Goal: Feedback & Contribution: Leave review/rating

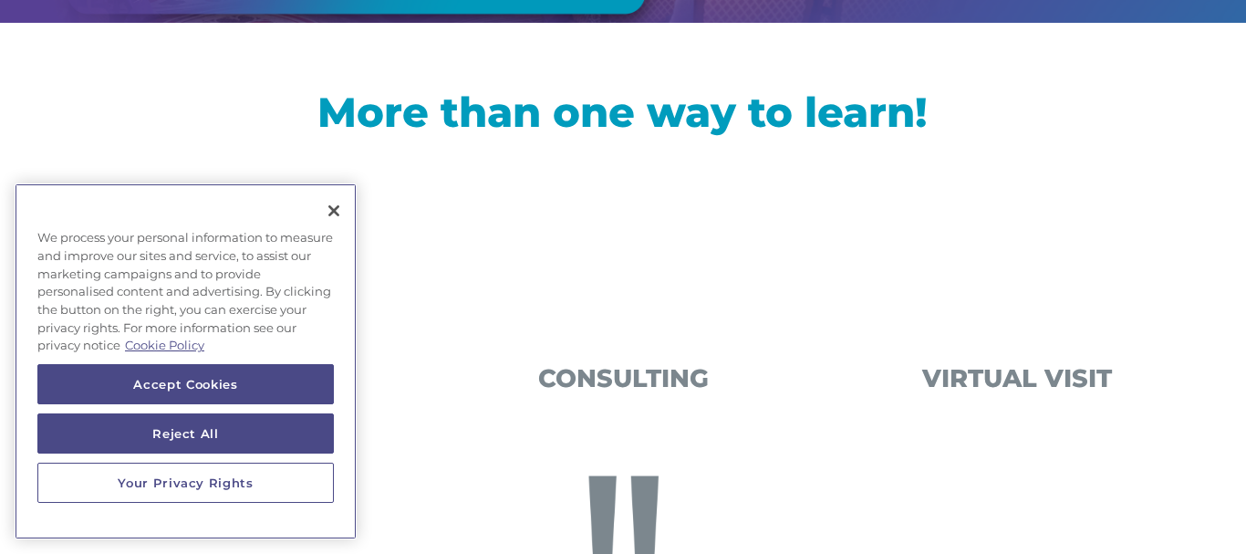
scroll to position [547, 0]
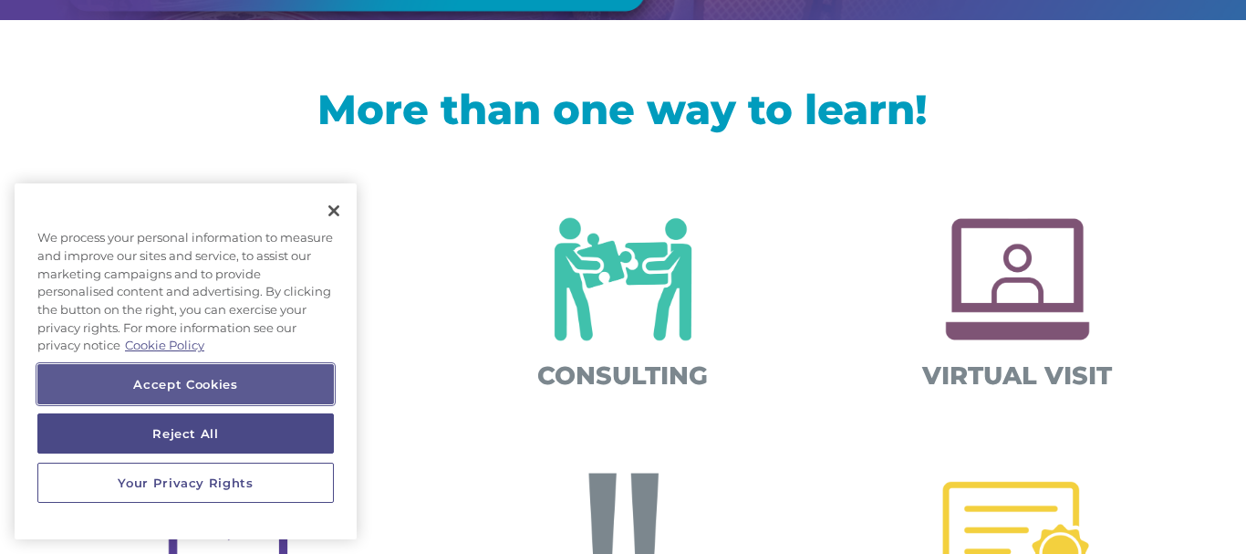
click at [314, 367] on button "Accept Cookies" at bounding box center [185, 384] width 297 height 40
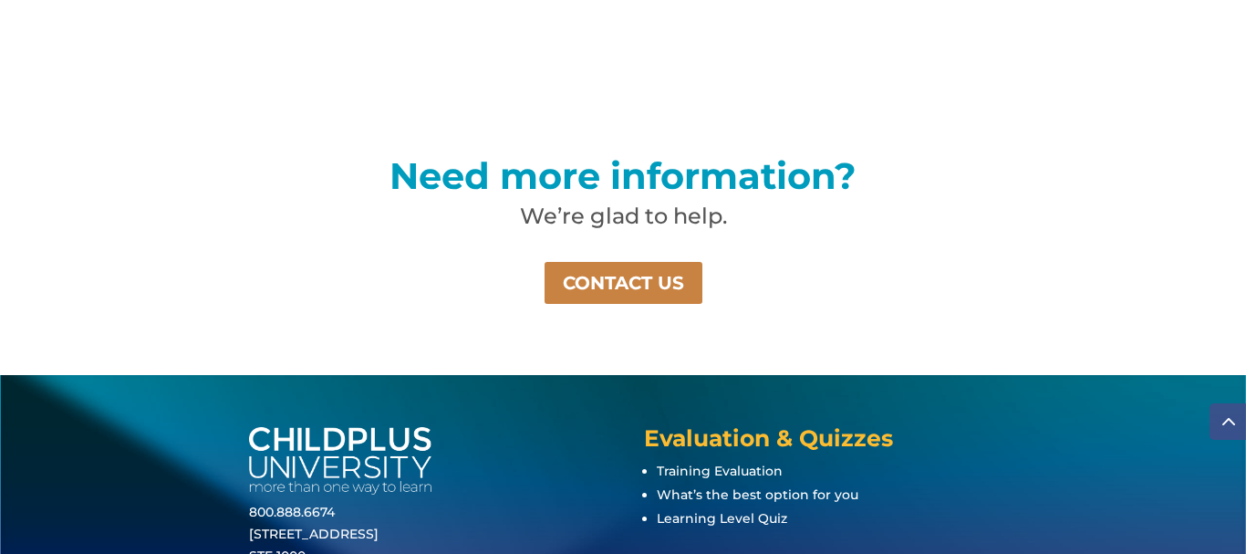
scroll to position [1426, 0]
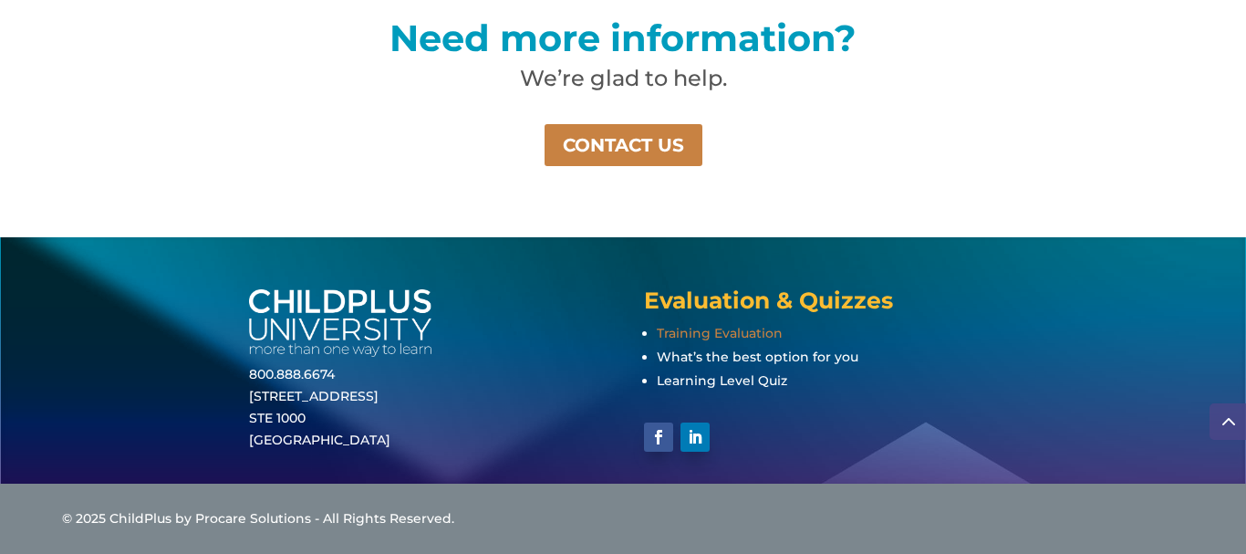
click at [749, 338] on span "Training Evaluation" at bounding box center [720, 333] width 126 height 16
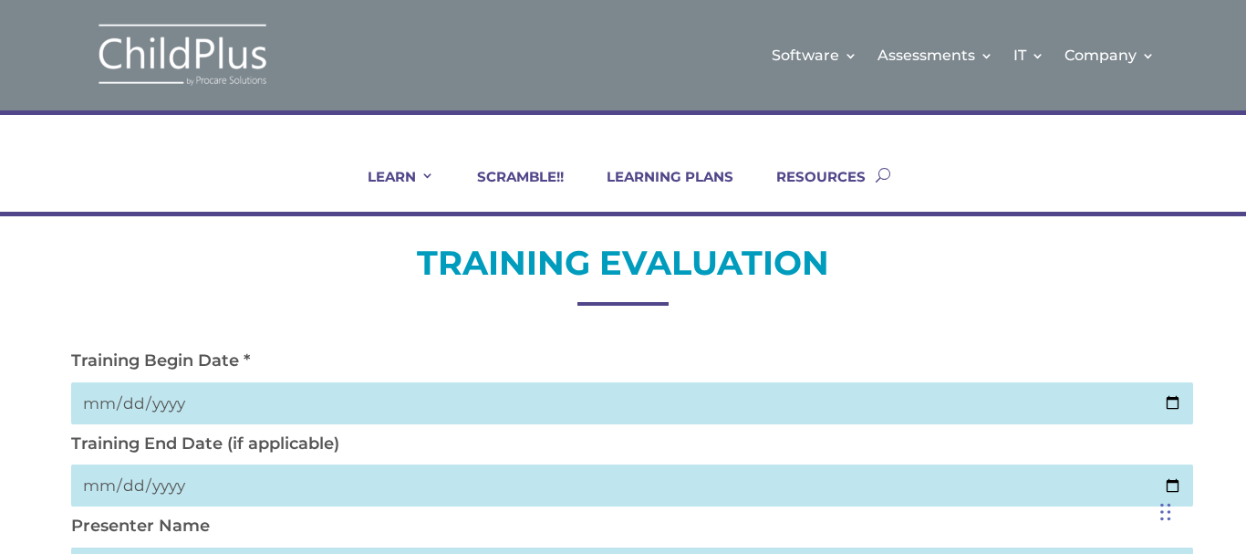
click at [91, 404] on input "date" at bounding box center [631, 403] width 1121 height 42
type input "1015-09-18"
type input "2025-09-18"
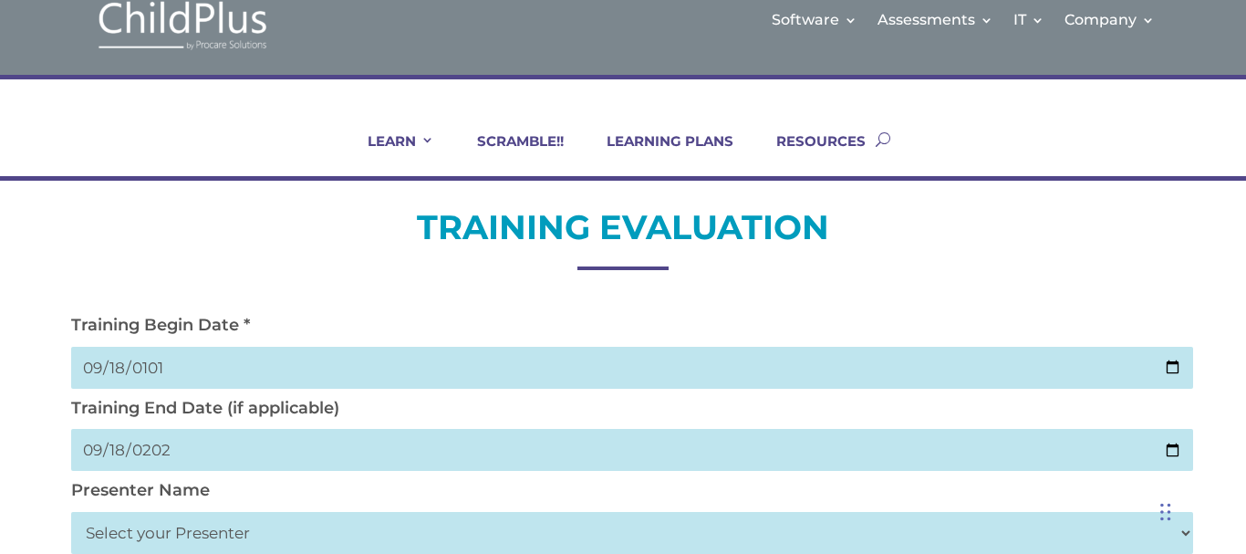
select select "Haase, Trish"
click at [1168, 227] on h2 "TRAINING EVALUATION" at bounding box center [622, 231] width 1121 height 53
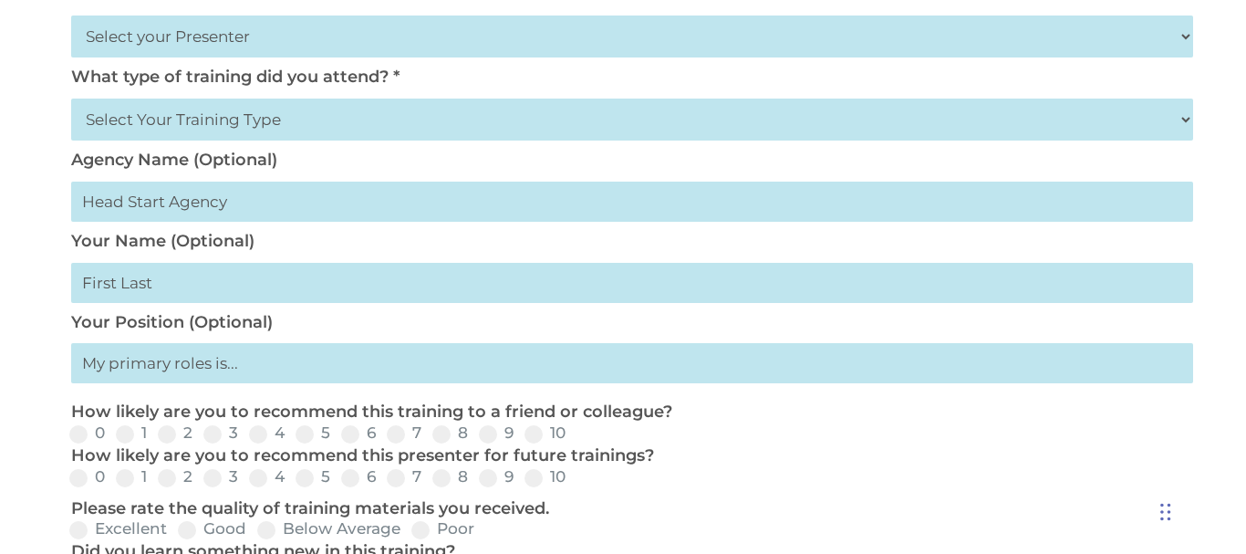
scroll to position [537, 0]
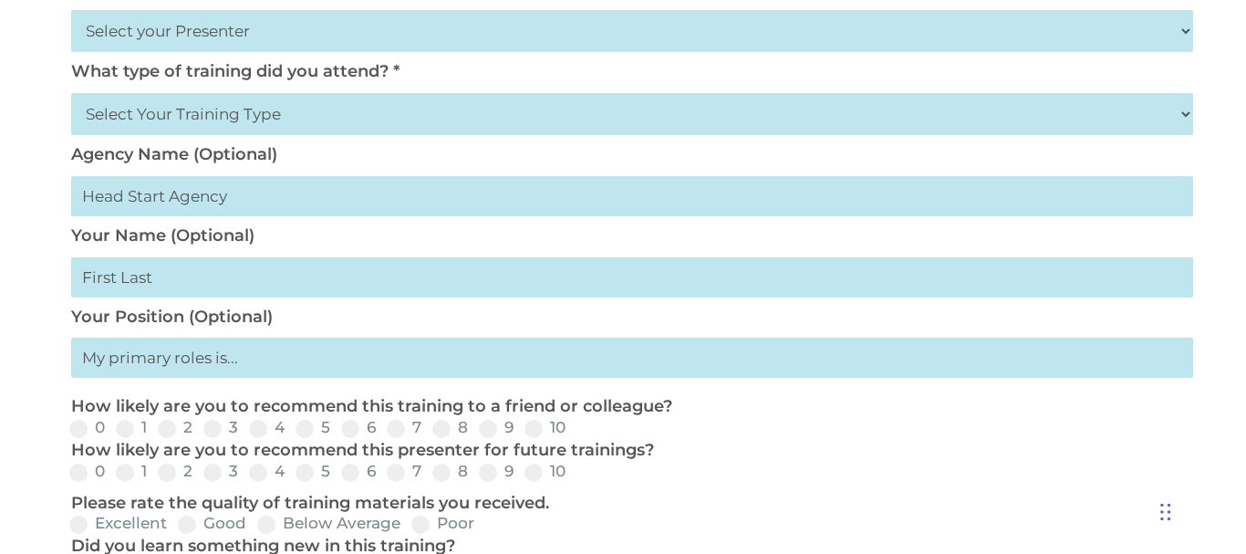
click at [552, 116] on select "Select Your Training Type On-site (at your agency) Virtual Visit Live Group Web…" at bounding box center [631, 114] width 1121 height 42
select select "On-site (at your agency)"
click at [71, 93] on select "Select Your Training Type On-site (at your agency) Virtual Visit Live Group Web…" at bounding box center [631, 114] width 1121 height 42
click at [322, 206] on input "text" at bounding box center [631, 196] width 1121 height 40
click at [559, 135] on select "Select Your Training Type On-site (at your agency) Virtual Visit Live Group Web…" at bounding box center [631, 114] width 1121 height 42
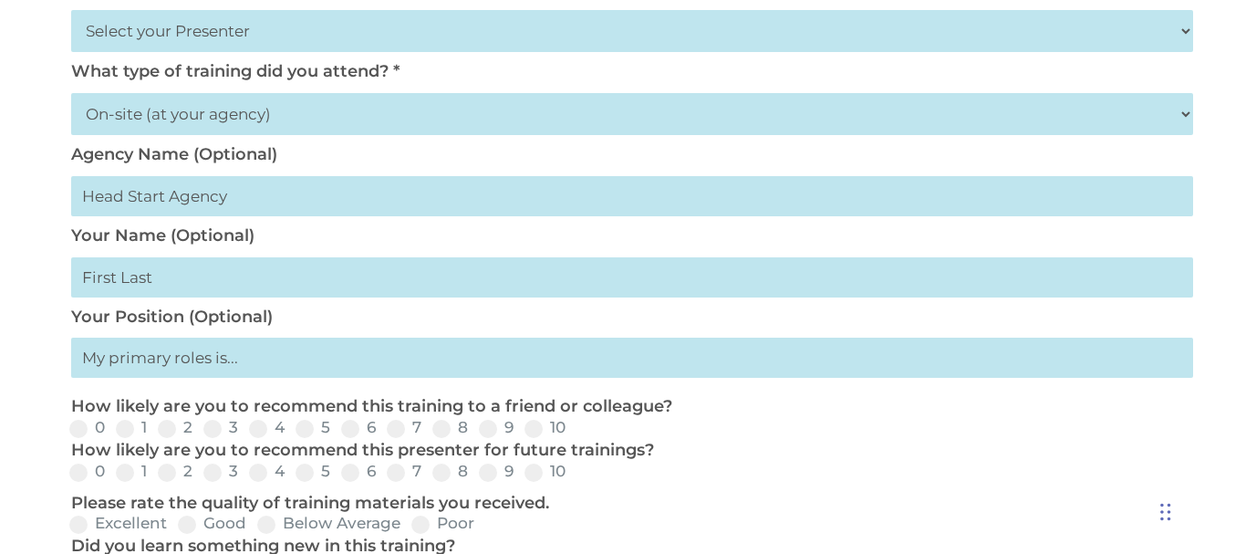
click at [370, 264] on input "text" at bounding box center [631, 277] width 1121 height 40
click at [36, 234] on div "TRAINING EVALUATION Training Begin Date * 1015-09-18 Training End Date (if appl…" at bounding box center [623, 373] width 1246 height 1389
click at [184, 277] on input "text" at bounding box center [631, 277] width 1121 height 40
type input "C"
type input "Bahjee Chea"
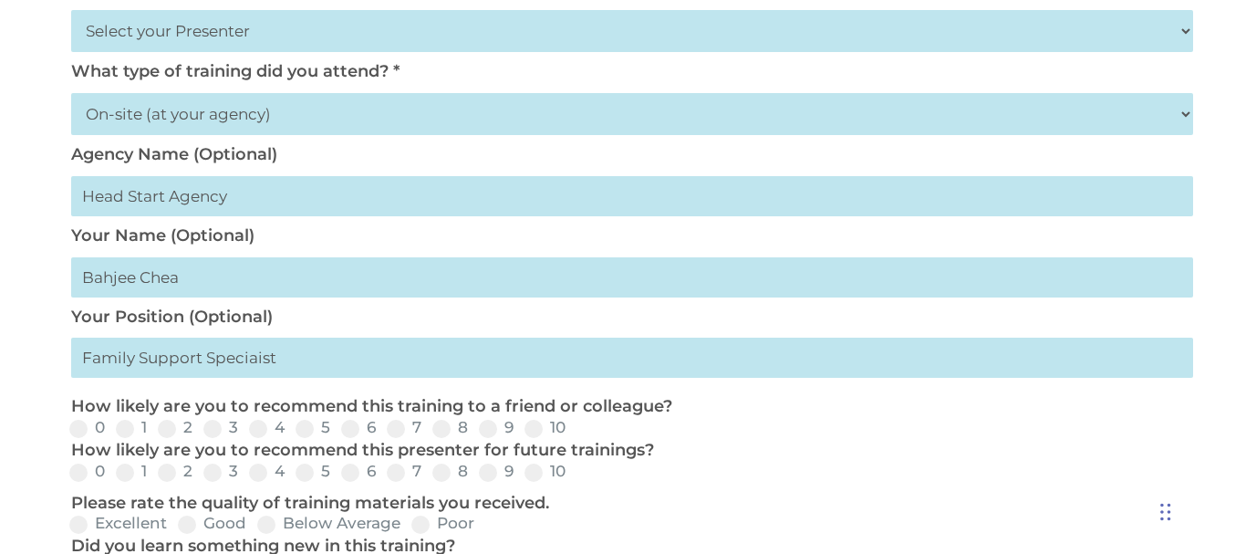
type input "Family Support Speciaist"
click at [156, 429] on input "1" at bounding box center [162, 435] width 12 height 12
radio input "true"
click at [202, 429] on input "2" at bounding box center [208, 435] width 12 height 12
radio input "true"
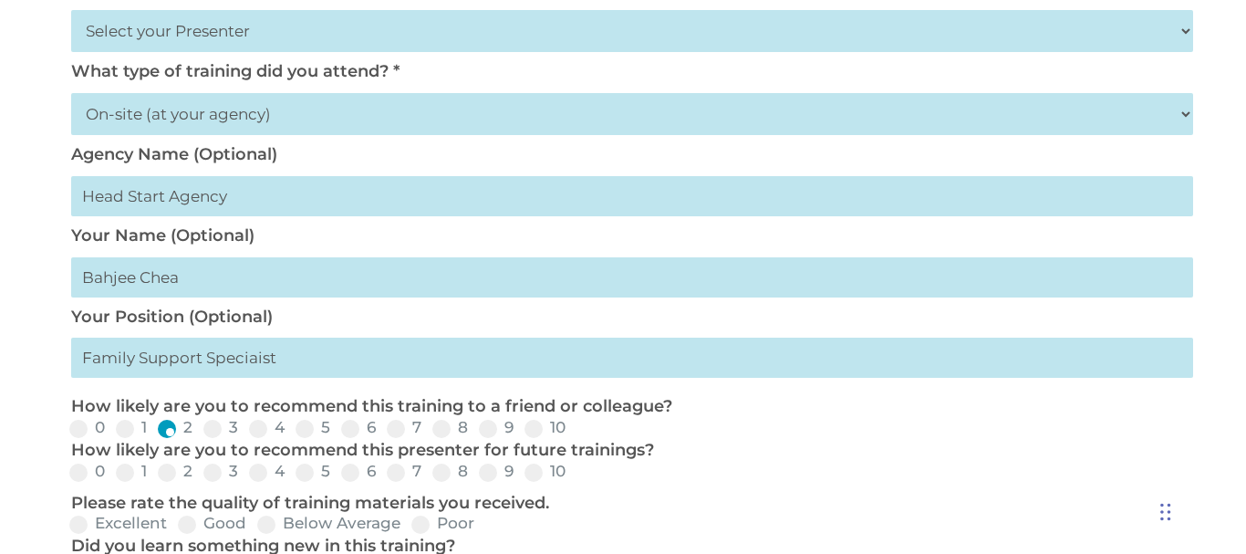
click at [247, 429] on input "3" at bounding box center [253, 435] width 12 height 12
radio input "true"
click at [294, 429] on input "4" at bounding box center [300, 435] width 12 height 12
radio input "true"
click at [339, 429] on input "5" at bounding box center [345, 435] width 12 height 12
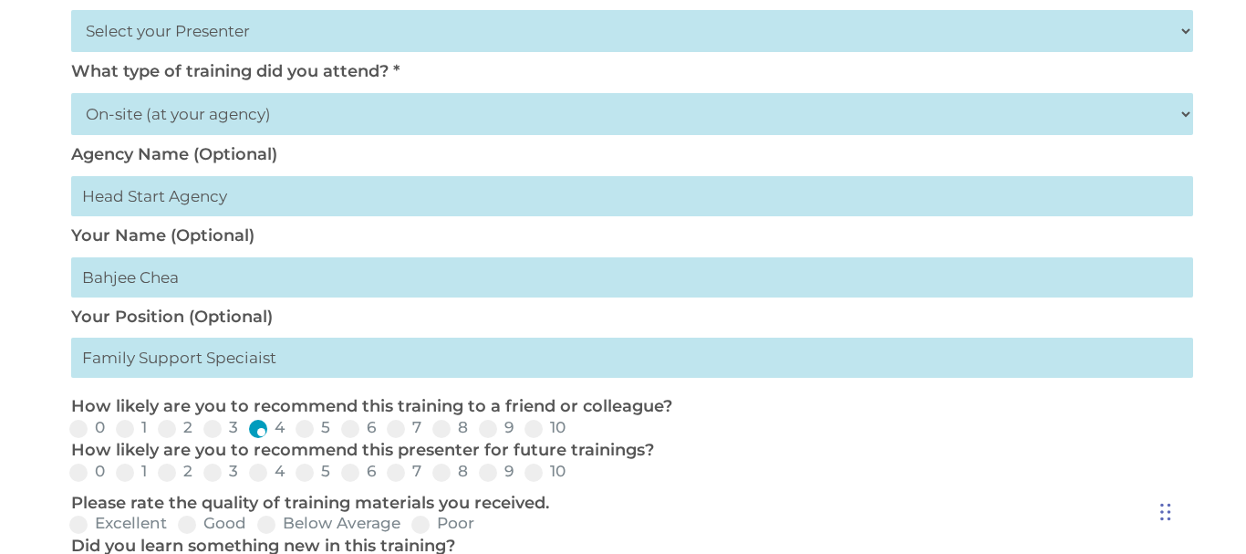
radio input "true"
click at [385, 429] on input "6" at bounding box center [391, 435] width 12 height 12
radio input "true"
click at [543, 430] on label "10" at bounding box center [545, 428] width 41 height 16
click at [575, 430] on input "10" at bounding box center [581, 435] width 12 height 12
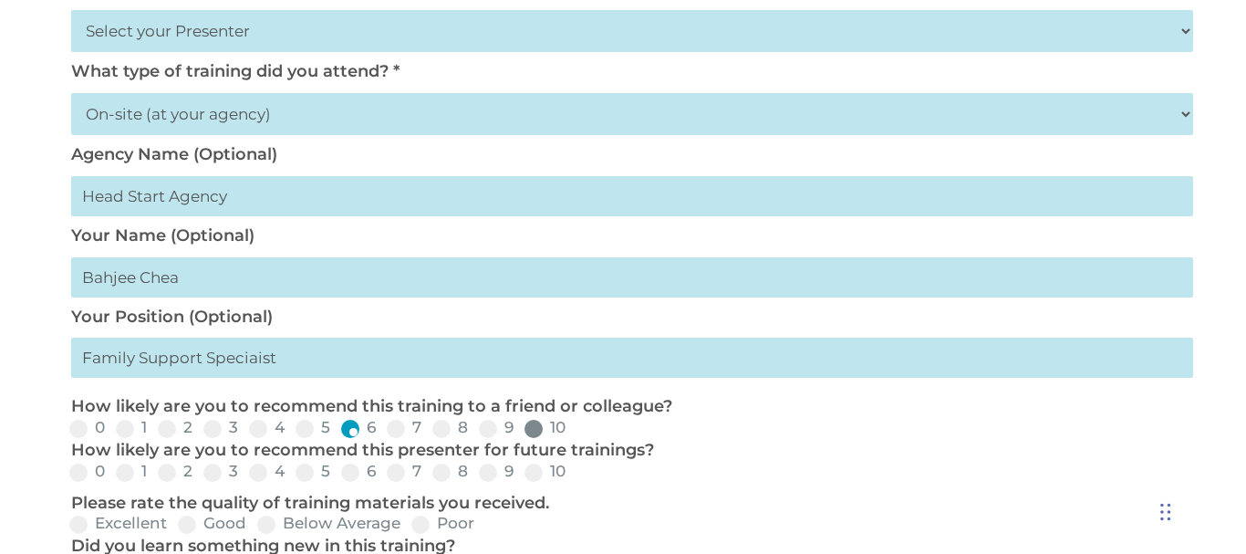
radio input "true"
click at [536, 470] on span at bounding box center [534, 473] width 18 height 18
click at [575, 473] on input "10" at bounding box center [581, 479] width 12 height 12
radio input "true"
click at [78, 521] on span at bounding box center [78, 525] width 18 height 18
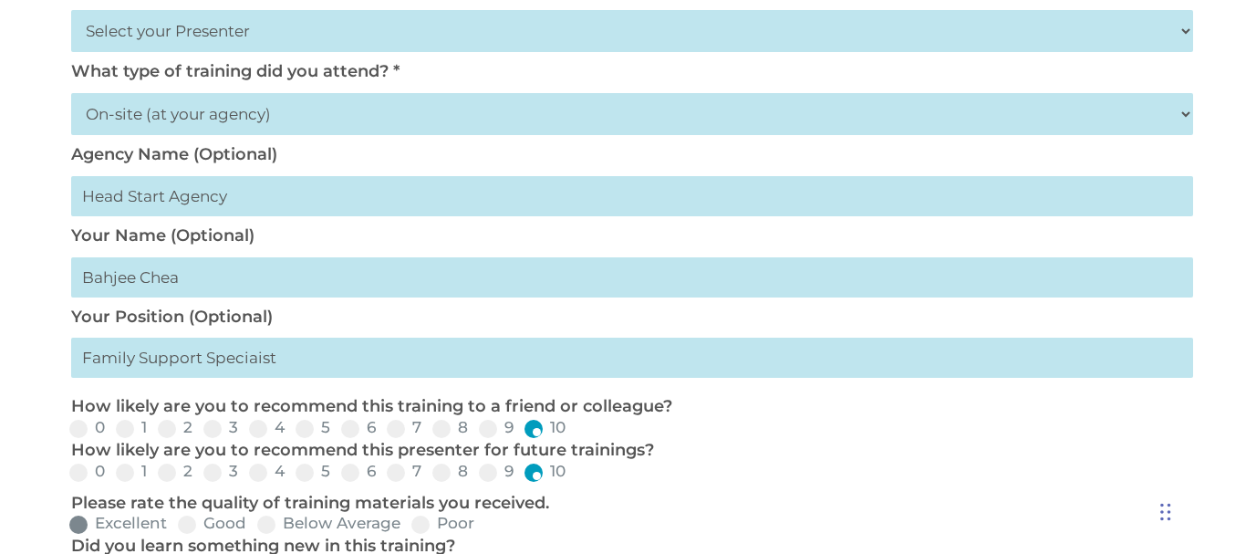
click at [176, 525] on input "Excellent" at bounding box center [182, 531] width 12 height 12
radio input "true"
click at [24, 470] on div "TRAINING EVALUATION Training Begin Date * 1015-09-18 Training End Date (if appl…" at bounding box center [623, 373] width 1246 height 1389
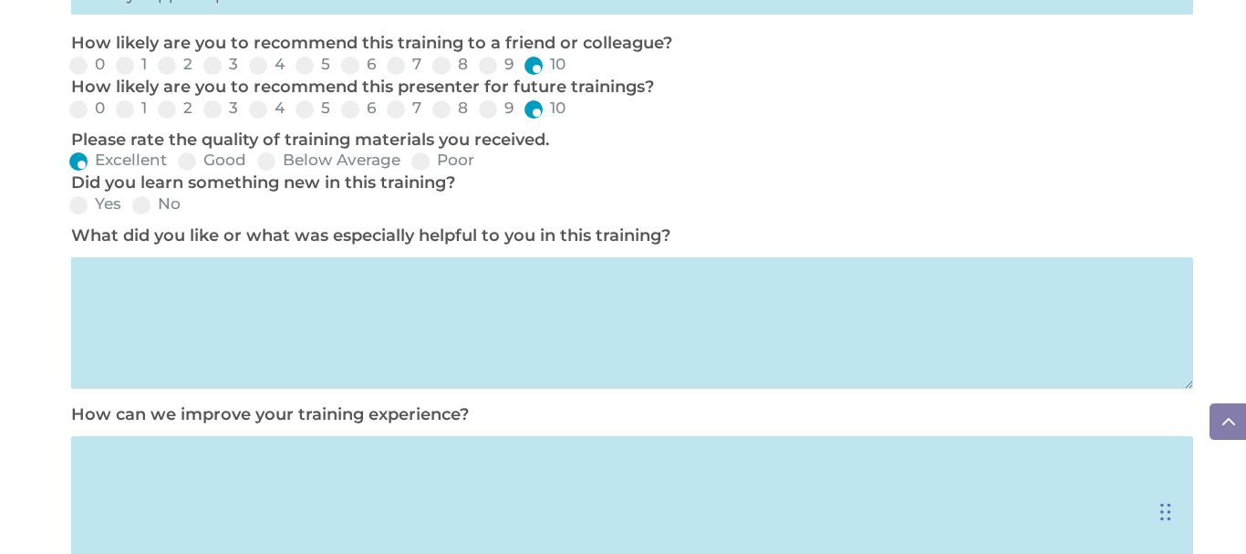
scroll to position [902, 0]
click at [78, 197] on span at bounding box center [78, 203] width 18 height 18
click at [130, 203] on input "Yes" at bounding box center [136, 209] width 12 height 12
radio input "true"
click at [245, 321] on textarea at bounding box center [631, 320] width 1121 height 131
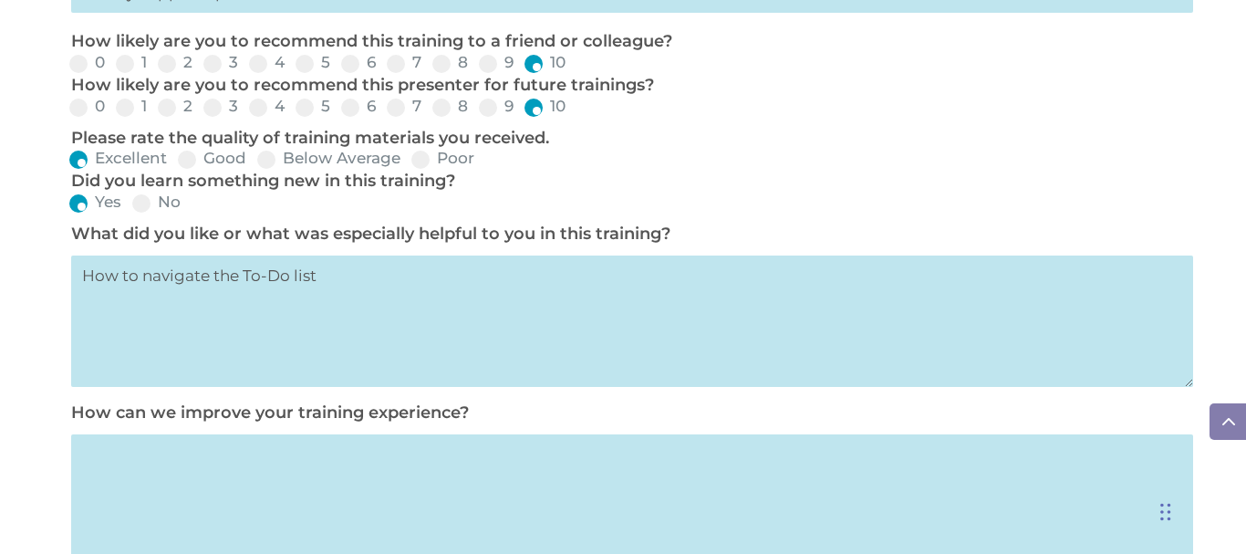
type textarea "How to navigate the To-Do list"
click at [157, 474] on textarea at bounding box center [631, 499] width 1121 height 131
type textarea "Everything was great. Thank you Trish!"
click at [309, 285] on textarea "How to navigate the To-Do list" at bounding box center [631, 320] width 1121 height 131
click at [0, 426] on div "TRAINING EVALUATION Training Begin Date * 1015-09-18 Training End Date (if appl…" at bounding box center [623, 8] width 1246 height 1389
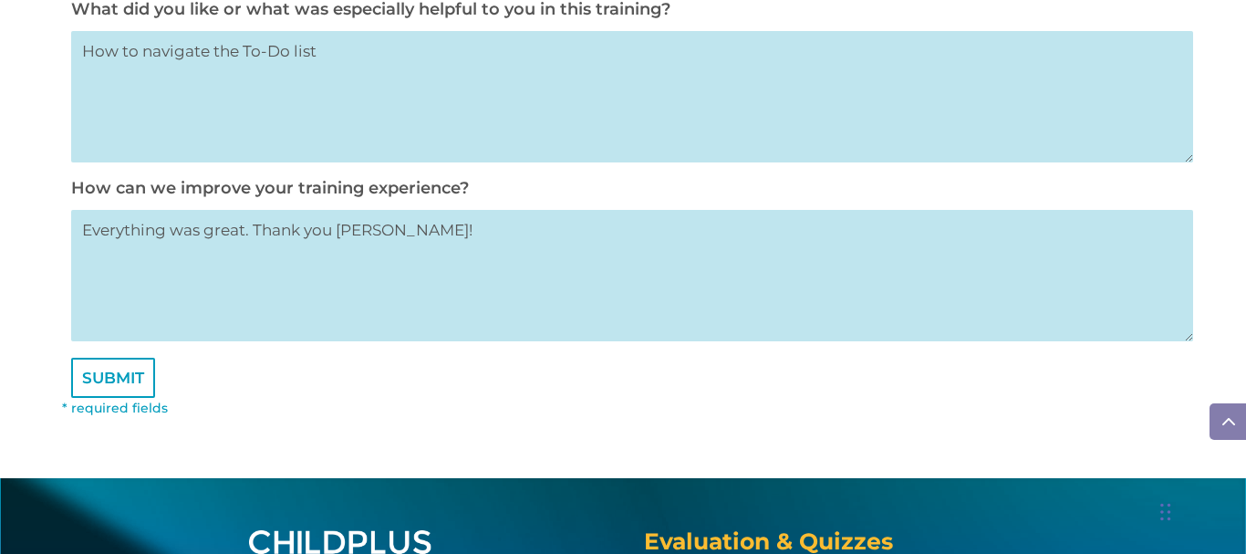
scroll to position [1130, 0]
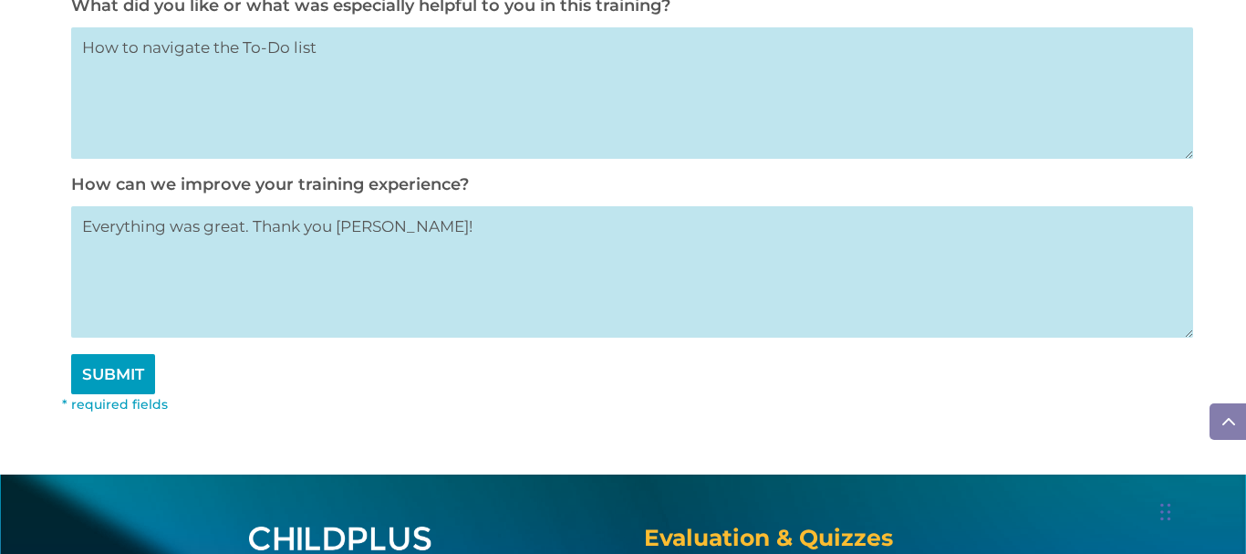
click at [124, 369] on input "SUBMIT" at bounding box center [113, 374] width 84 height 40
